Goal: Find contact information: Find contact information

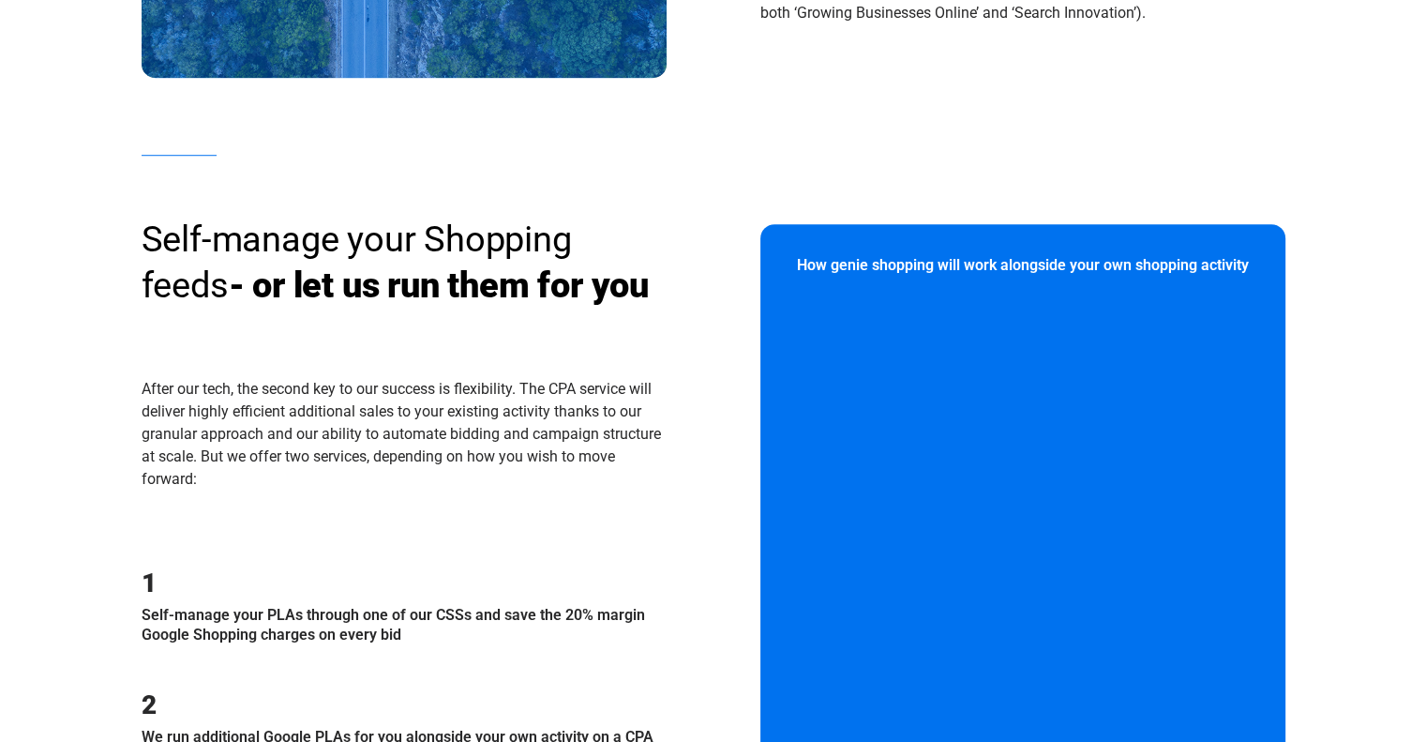
scroll to position [2349, 0]
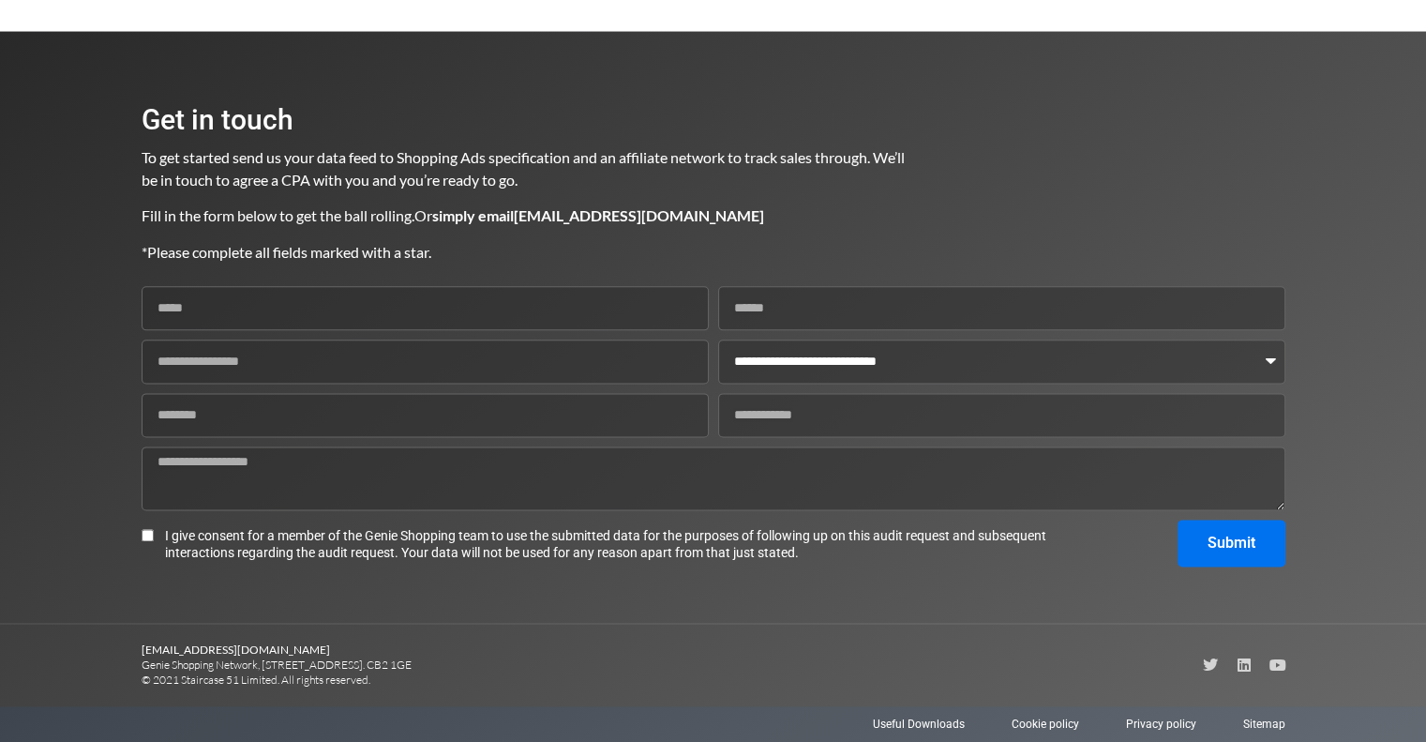
click at [328, 715] on div at bounding box center [428, 723] width 572 height 17
click at [1080, 637] on section "[EMAIL_ADDRESS][DOMAIN_NAME] Genie Shopping Network, [STREET_ADDRESS]. CB2 1GE …" at bounding box center [714, 664] width 1144 height 82
drag, startPoint x: 138, startPoint y: 663, endPoint x: 262, endPoint y: 665, distance: 123.8
click at [262, 665] on section "[EMAIL_ADDRESS][DOMAIN_NAME] Genie Shopping Network, [STREET_ADDRESS]. CB2 1GE …" at bounding box center [713, 664] width 1426 height 82
click at [480, 667] on p "[EMAIL_ADDRESS][DOMAIN_NAME] Genie Shopping Network, [STREET_ADDRESS]. CB2 1GE …" at bounding box center [428, 664] width 572 height 45
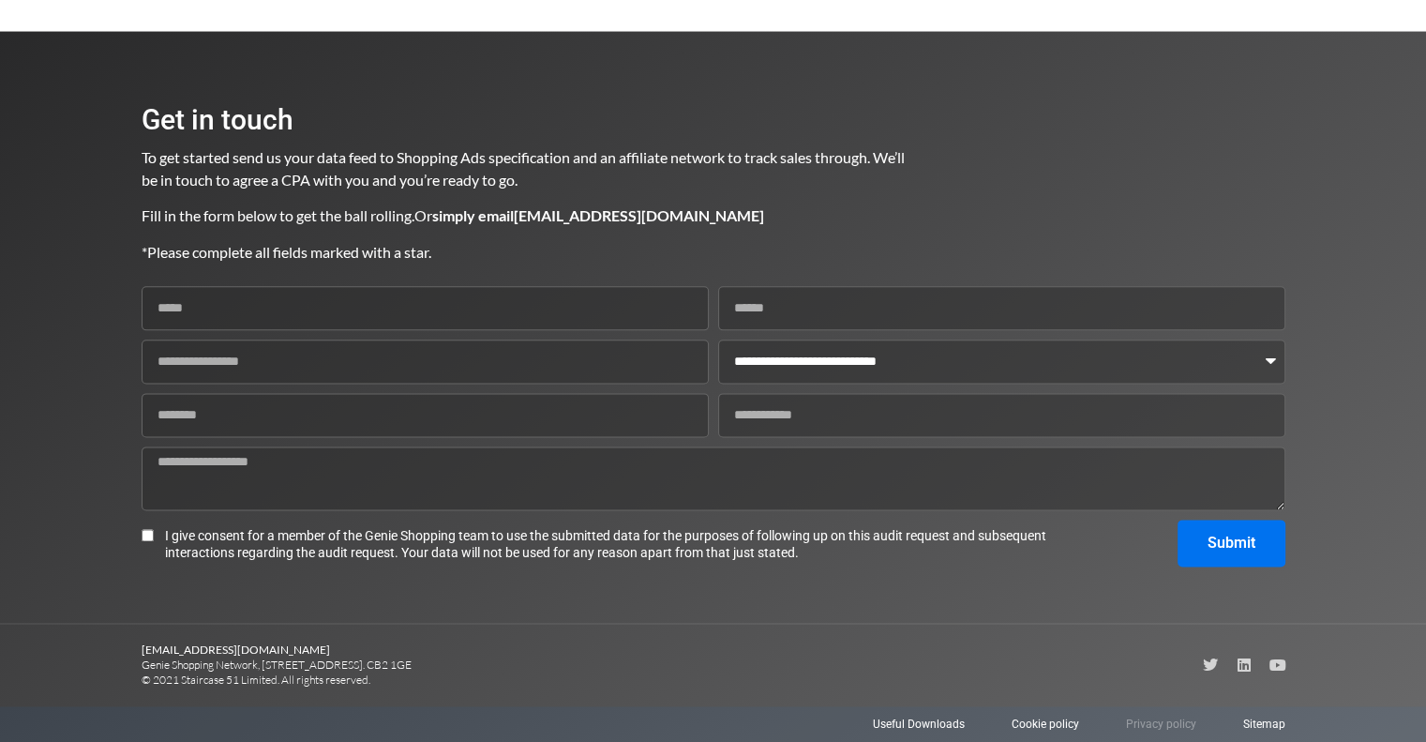
click at [1187, 719] on span "Privacy policy" at bounding box center [1161, 723] width 70 height 17
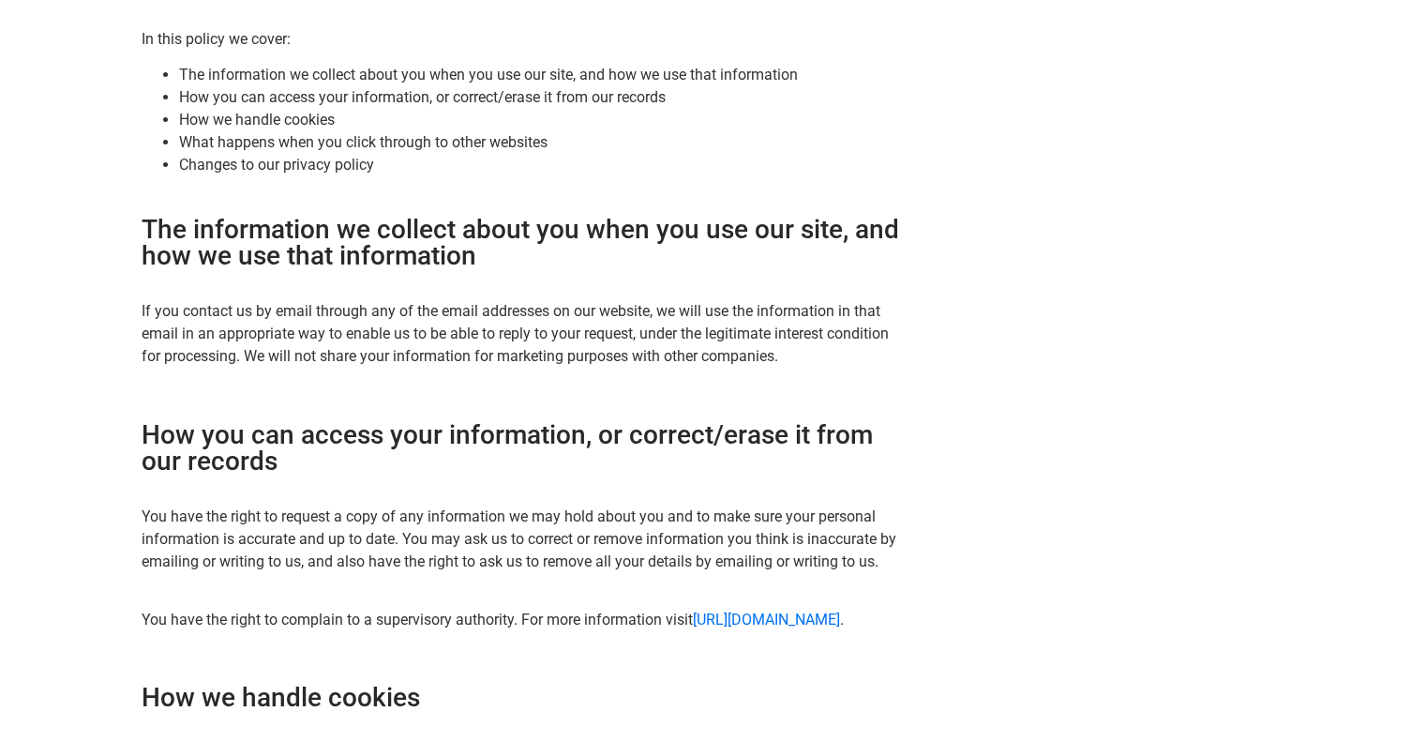
scroll to position [469, 0]
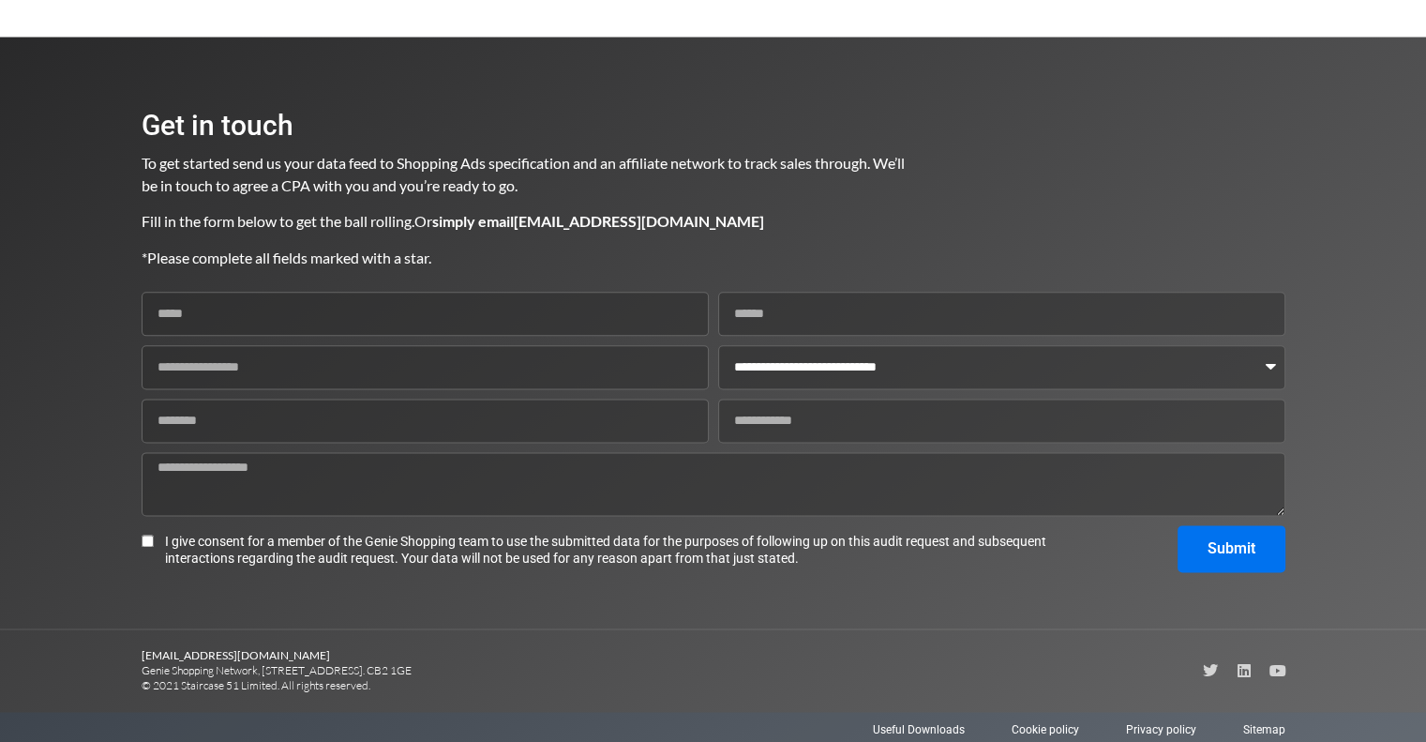
scroll to position [2349, 0]
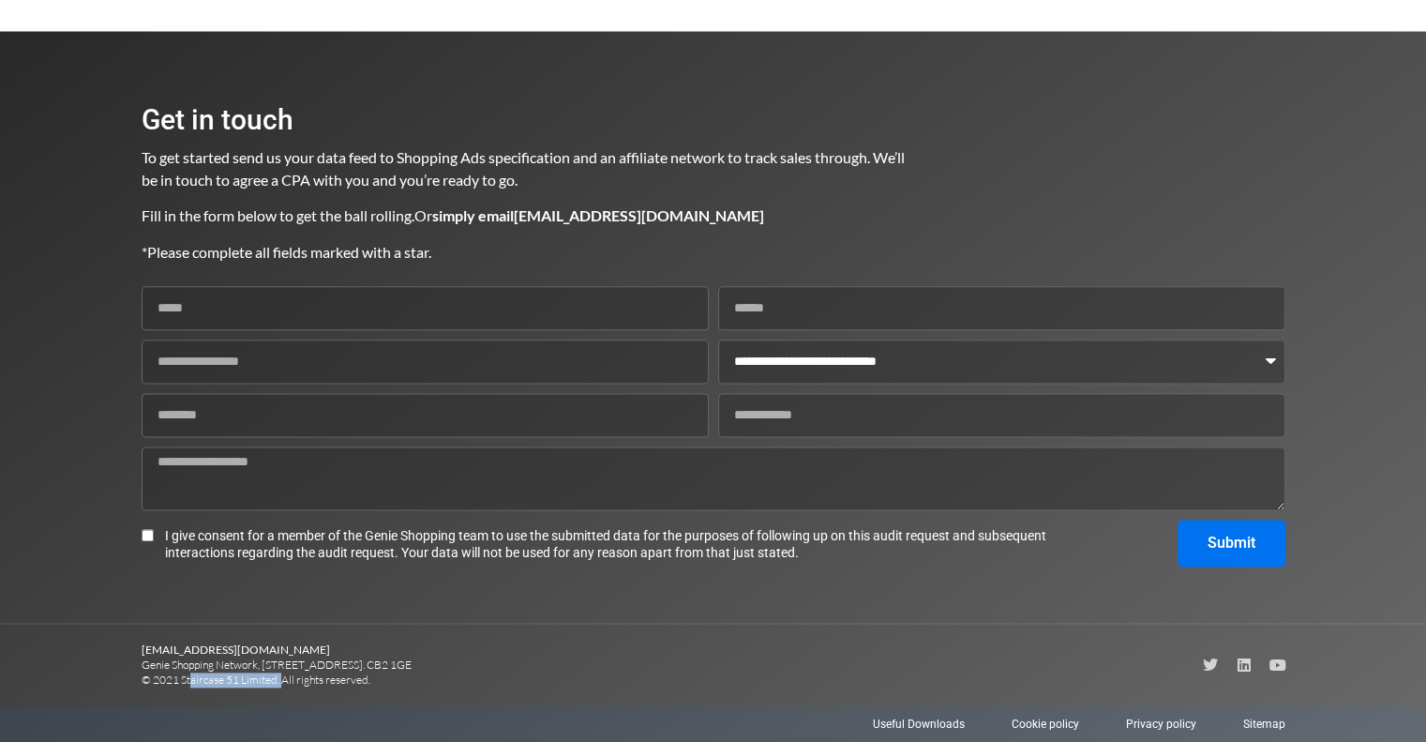
drag, startPoint x: 182, startPoint y: 681, endPoint x: 277, endPoint y: 682, distance: 94.7
click at [277, 682] on p "[EMAIL_ADDRESS][DOMAIN_NAME] Genie Shopping Network, [STREET_ADDRESS]. CB2 1GE …" at bounding box center [428, 664] width 572 height 45
copy p "Staircase 51 Limited"
drag, startPoint x: 142, startPoint y: 663, endPoint x: 261, endPoint y: 667, distance: 119.1
click at [261, 667] on p "[EMAIL_ADDRESS][DOMAIN_NAME] Genie Shopping Network, [STREET_ADDRESS]. CB2 1GE …" at bounding box center [428, 664] width 572 height 45
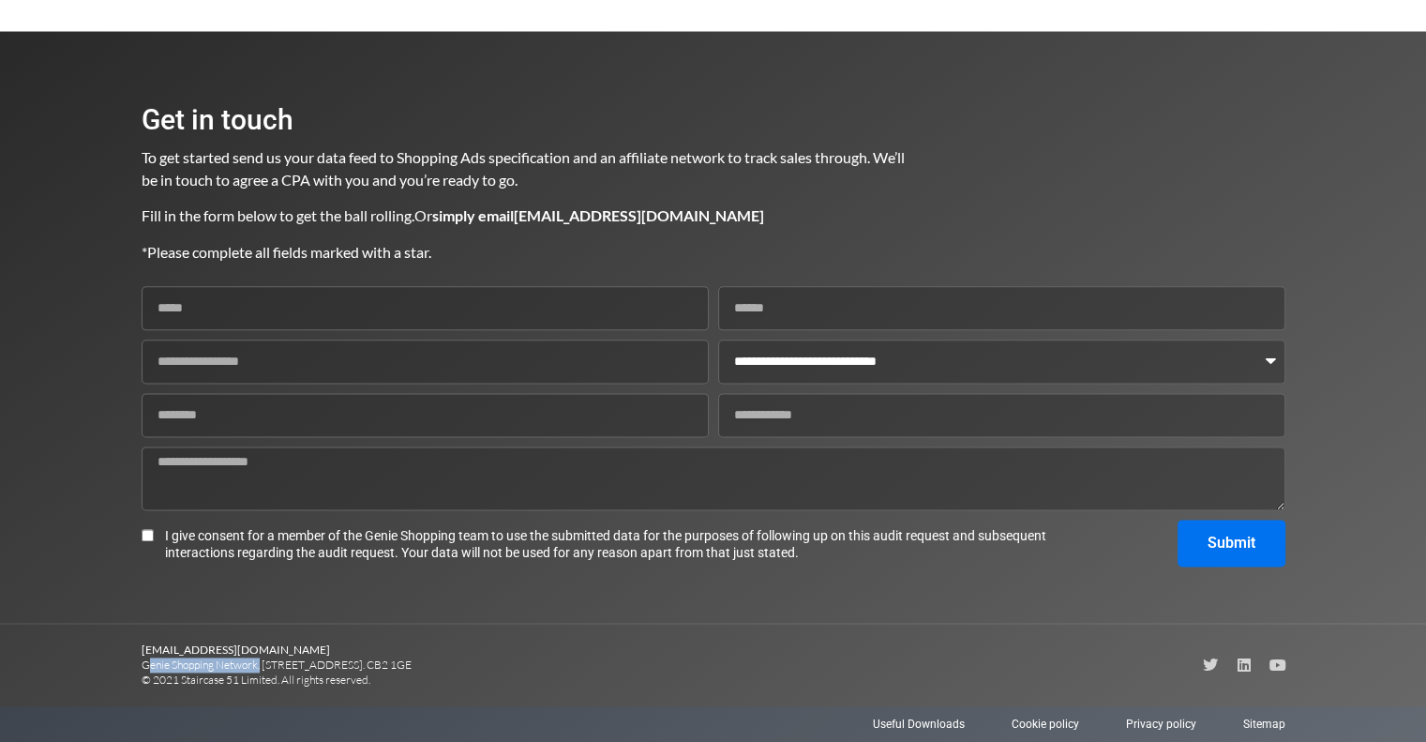
copy p "Genie Shopping Network"
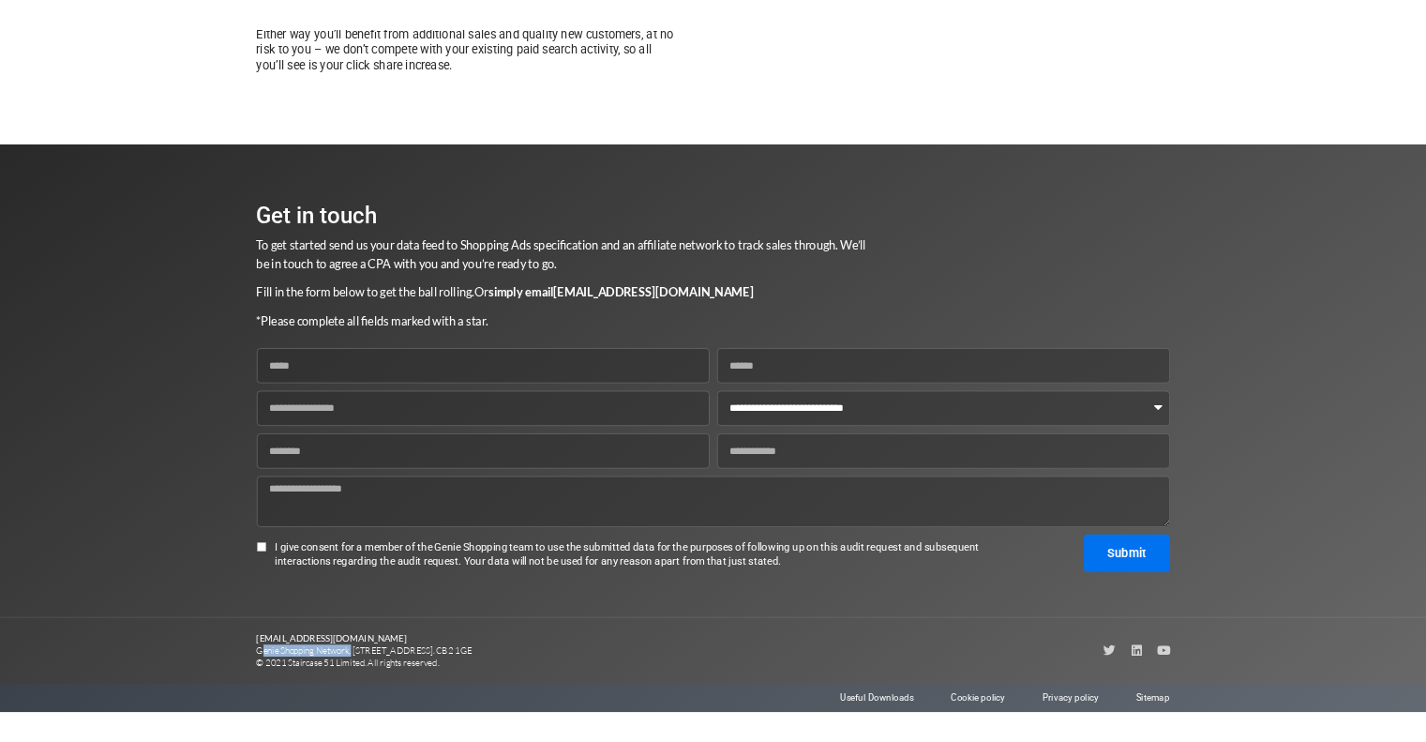
scroll to position [2238, 0]
